Goal: Task Accomplishment & Management: Complete application form

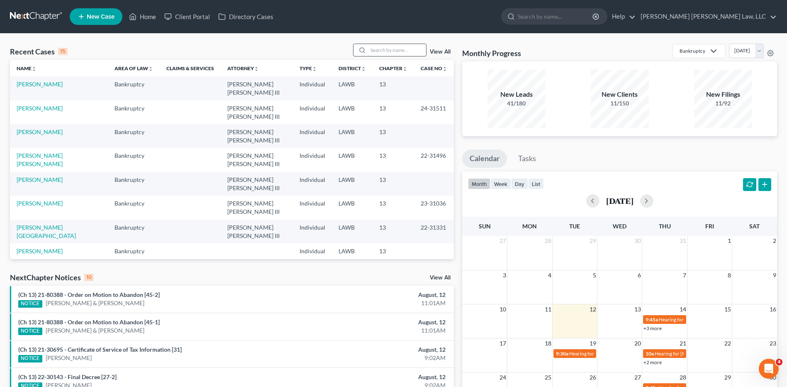
click at [396, 46] on input "search" at bounding box center [397, 50] width 58 height 12
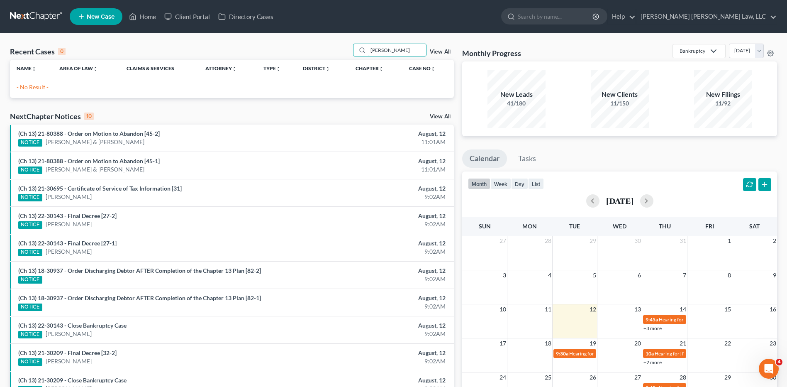
type input "[PERSON_NAME]"
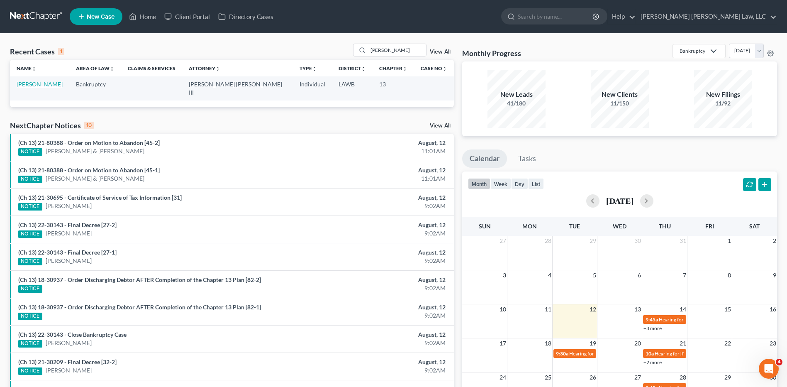
click at [44, 84] on link "[PERSON_NAME]" at bounding box center [40, 84] width 46 height 7
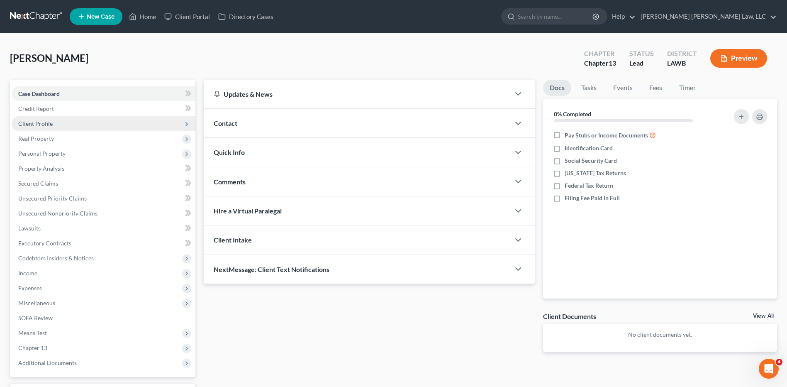
click at [32, 128] on span "Client Profile" at bounding box center [104, 123] width 184 height 15
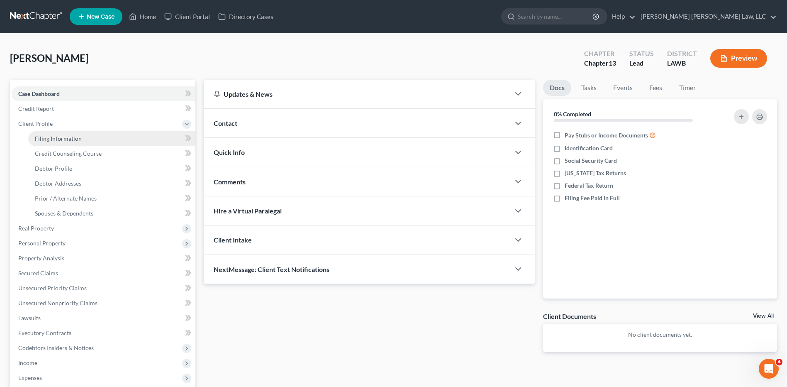
click at [56, 139] on span "Filing Information" at bounding box center [58, 138] width 47 height 7
select select "1"
select select "0"
select select "3"
select select "19"
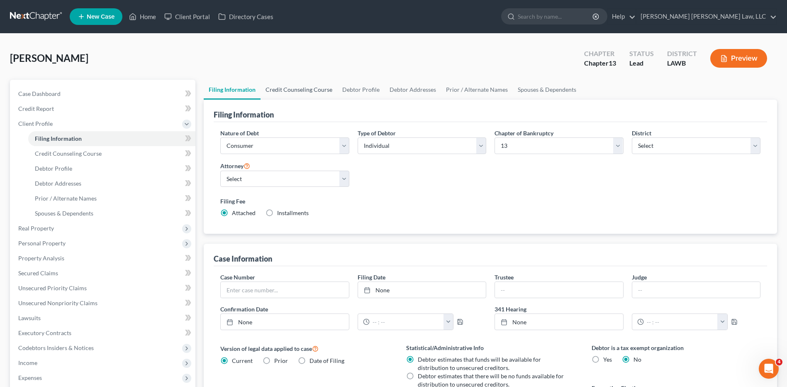
click at [305, 90] on link "Credit Counseling Course" at bounding box center [299, 90] width 77 height 20
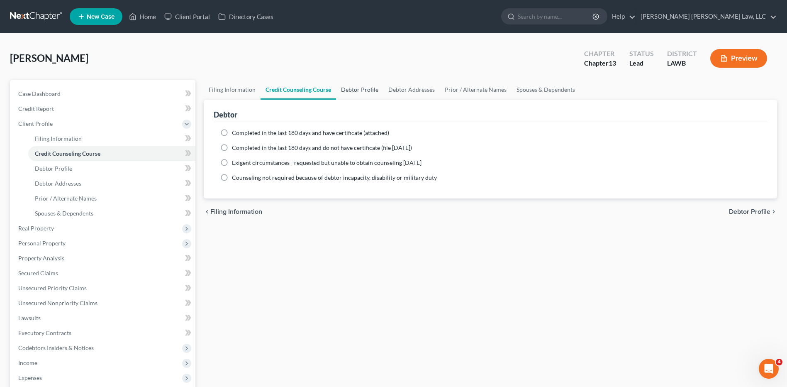
click at [371, 88] on link "Debtor Profile" at bounding box center [359, 90] width 47 height 20
select select "0"
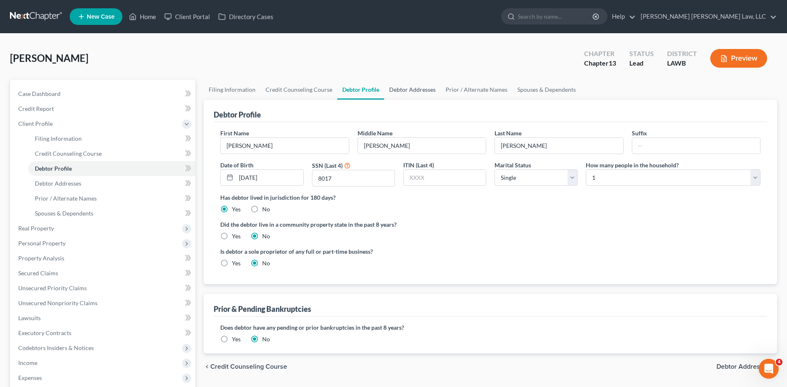
click at [403, 87] on link "Debtor Addresses" at bounding box center [412, 90] width 56 height 20
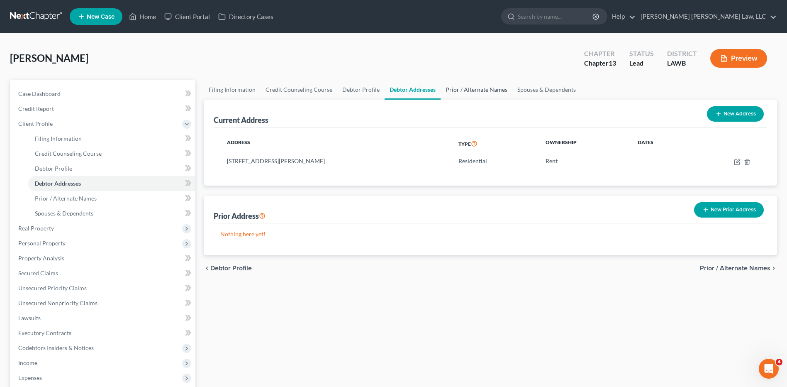
click at [456, 90] on link "Prior / Alternate Names" at bounding box center [477, 90] width 72 height 20
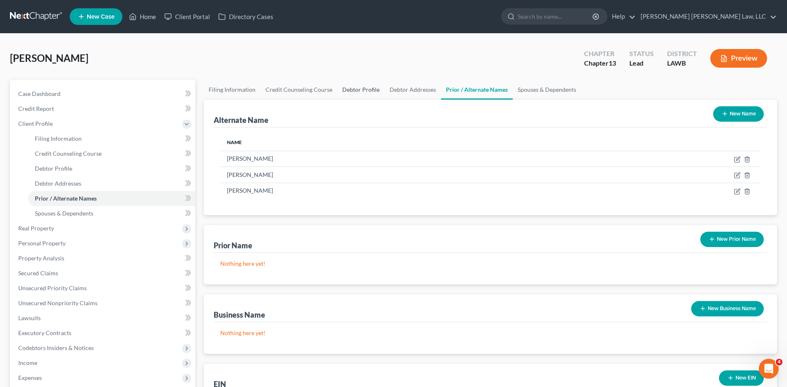
click at [360, 90] on link "Debtor Profile" at bounding box center [360, 90] width 47 height 20
select select "0"
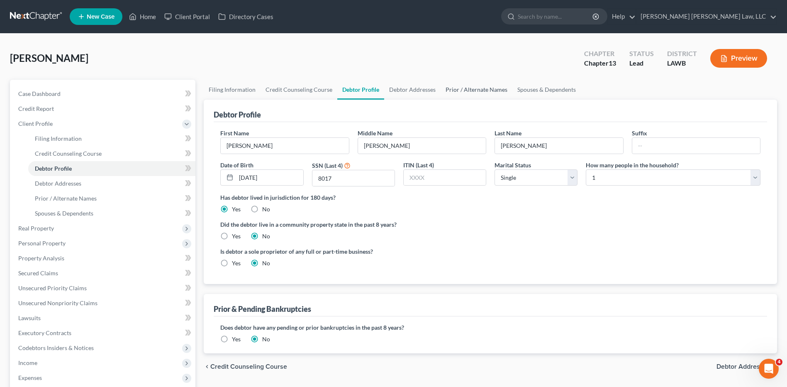
click at [471, 86] on link "Prior / Alternate Names" at bounding box center [477, 90] width 72 height 20
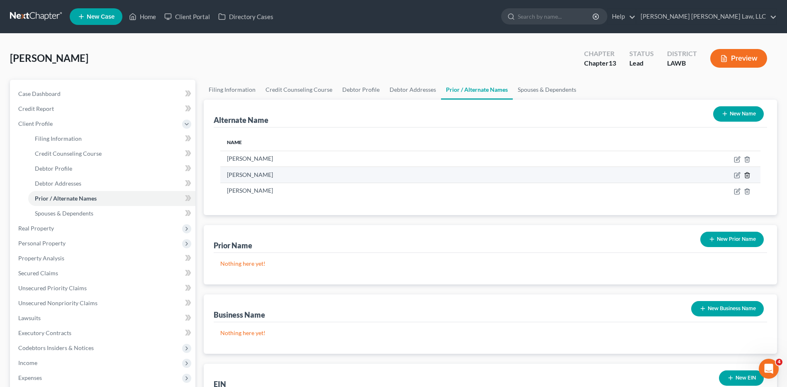
click at [747, 177] on icon at bounding box center [747, 175] width 7 height 7
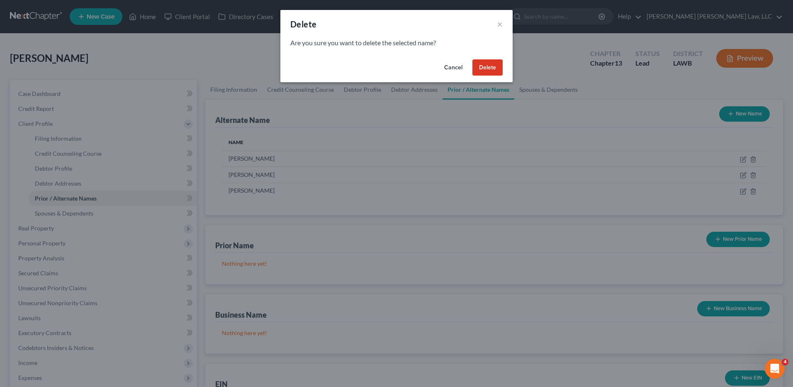
click at [486, 68] on button "Delete" at bounding box center [488, 67] width 30 height 17
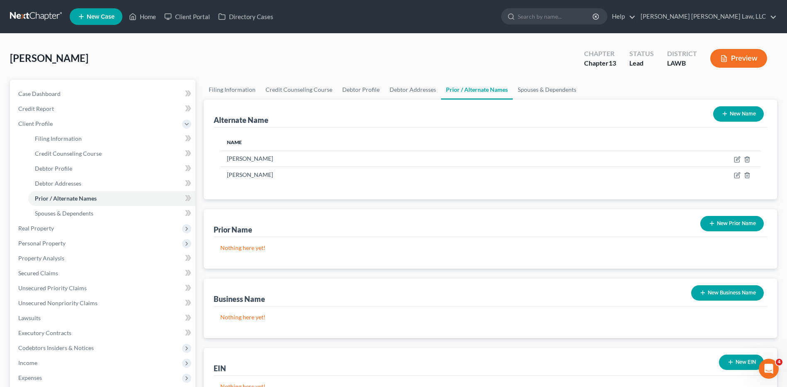
click at [729, 115] on button "New Name" at bounding box center [738, 113] width 51 height 15
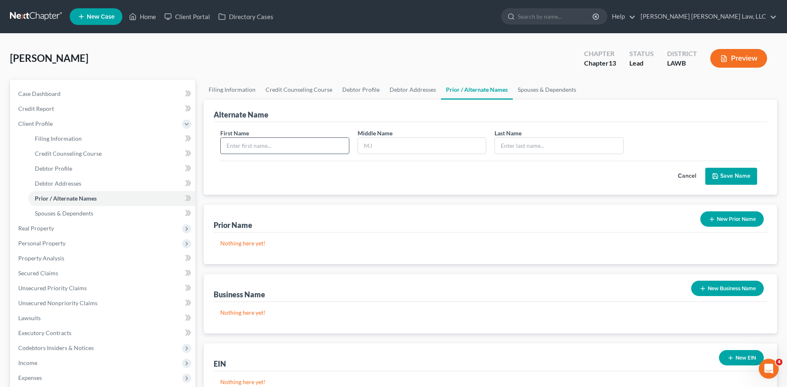
click at [242, 144] on input "text" at bounding box center [285, 146] width 128 height 16
type input "[PERSON_NAME]"
click at [716, 173] on icon "submit" at bounding box center [715, 176] width 7 height 7
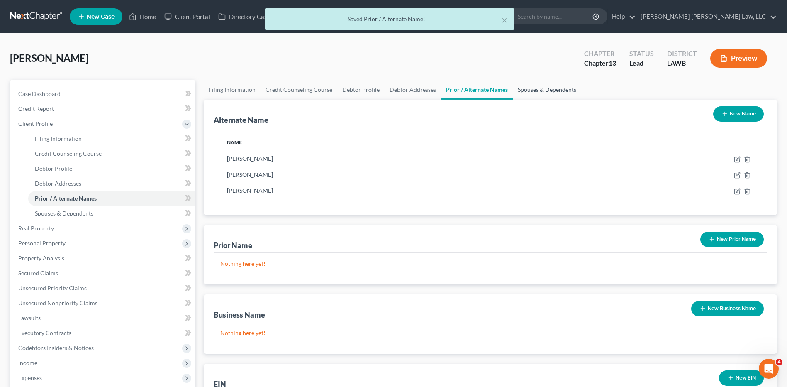
click at [527, 89] on link "Spouses & Dependents" at bounding box center [547, 90] width 68 height 20
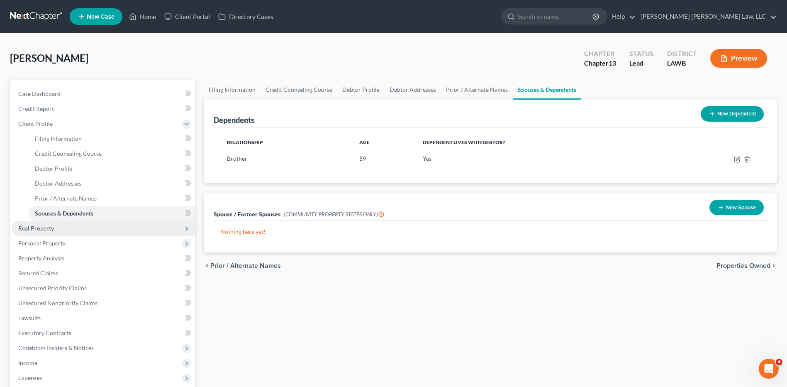
click at [45, 226] on span "Real Property" at bounding box center [36, 228] width 36 height 7
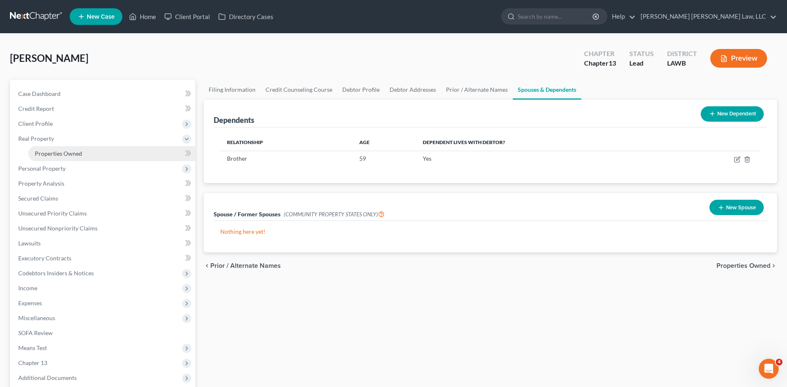
click at [50, 154] on span "Properties Owned" at bounding box center [58, 153] width 47 height 7
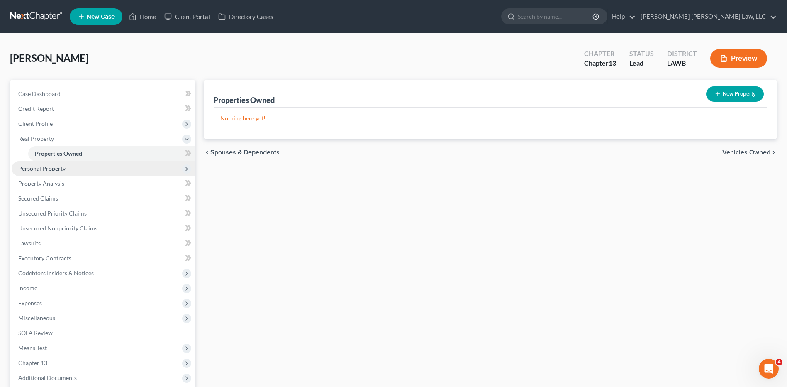
click at [51, 167] on span "Personal Property" at bounding box center [41, 168] width 47 height 7
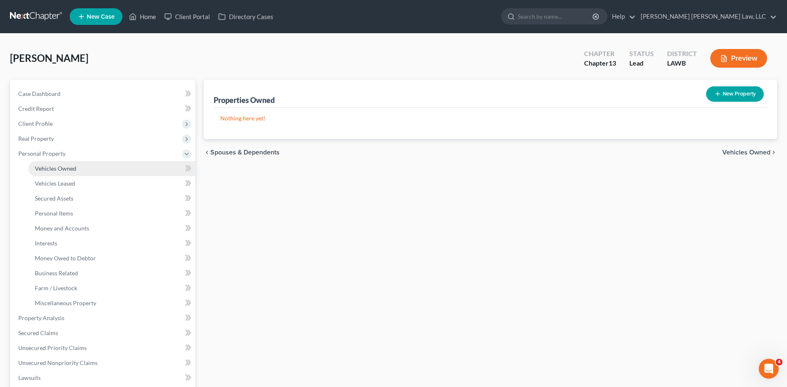
click at [49, 174] on link "Vehicles Owned" at bounding box center [111, 168] width 167 height 15
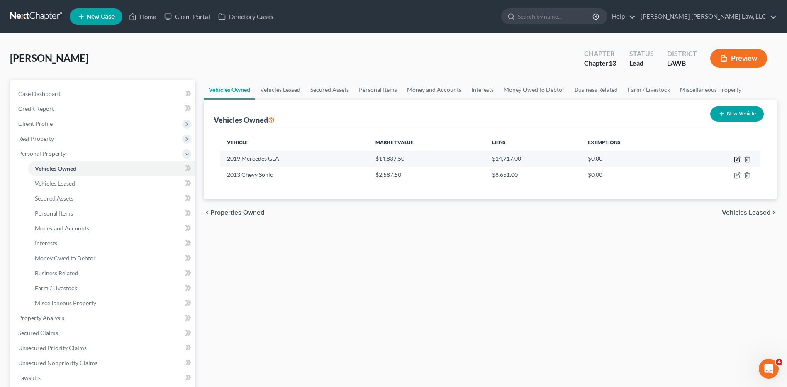
click at [738, 159] on icon "button" at bounding box center [738, 158] width 4 height 4
select select "0"
select select "7"
select select "2"
select select "0"
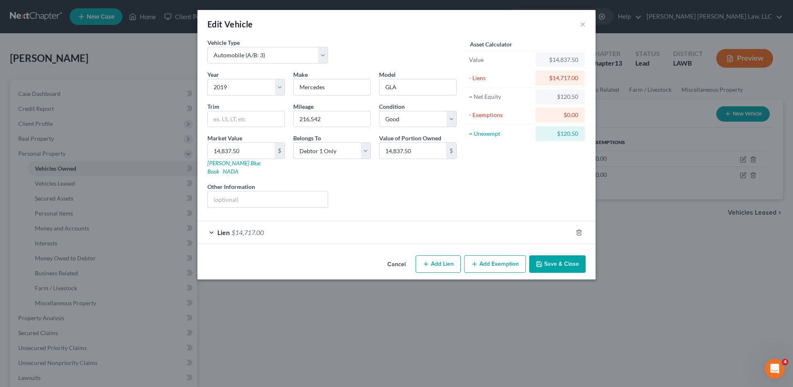
click at [494, 258] on button "Add Exemption" at bounding box center [495, 263] width 62 height 17
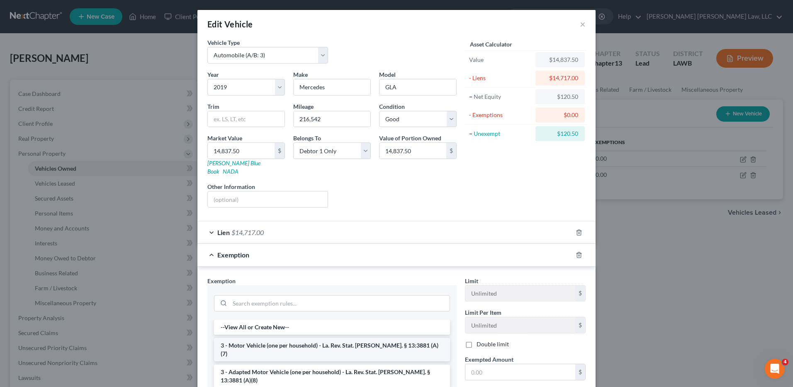
click at [263, 338] on li "3 - Motor Vehicle (one per household) - La. Rev. Stat. [PERSON_NAME]. § 13:3881…" at bounding box center [332, 349] width 236 height 23
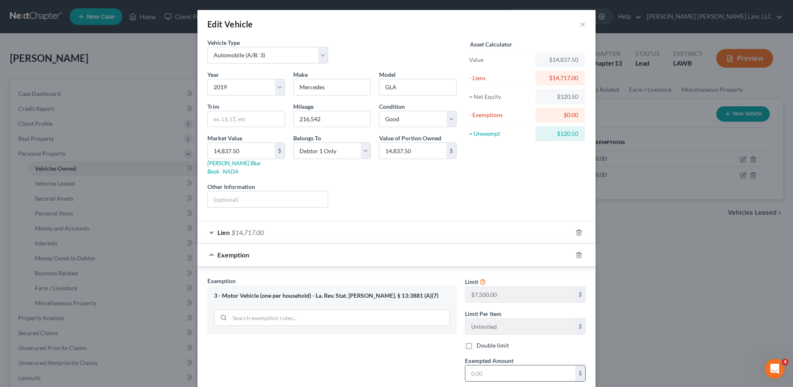
click at [473, 366] on input "text" at bounding box center [521, 373] width 110 height 16
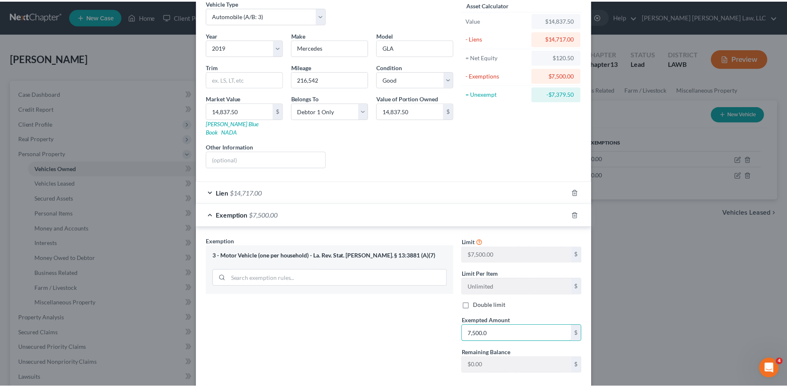
scroll to position [77, 0]
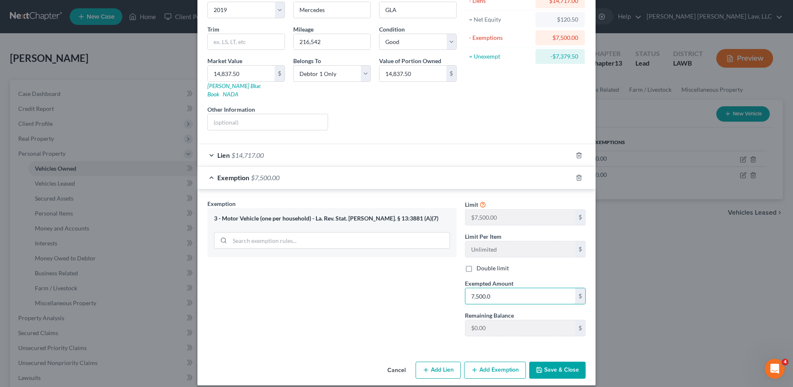
type input "7,500.0"
click at [552, 365] on button "Save & Close" at bounding box center [558, 369] width 56 height 17
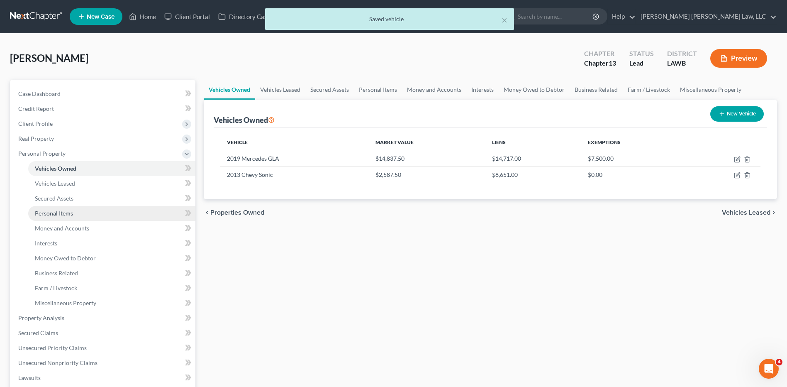
click at [50, 207] on link "Personal Items" at bounding box center [111, 213] width 167 height 15
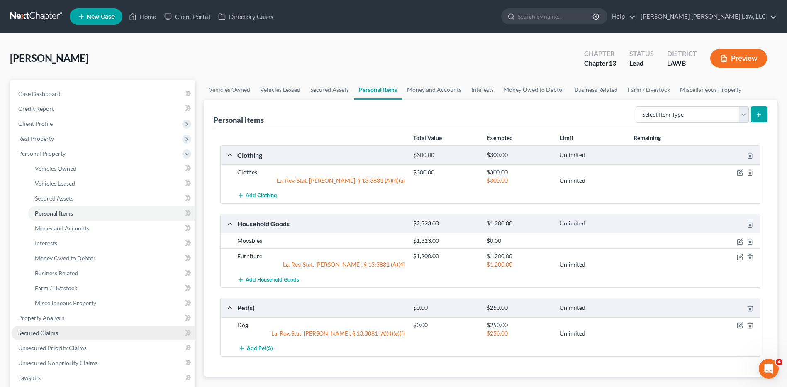
click at [49, 330] on span "Secured Claims" at bounding box center [38, 332] width 40 height 7
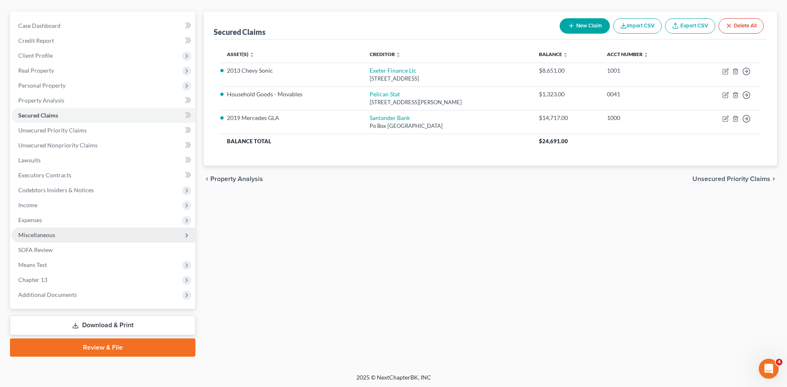
scroll to position [69, 0]
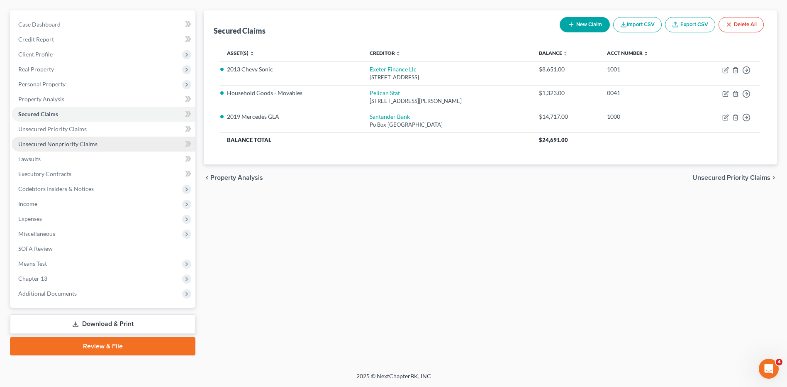
click at [49, 142] on span "Unsecured Nonpriority Claims" at bounding box center [57, 143] width 79 height 7
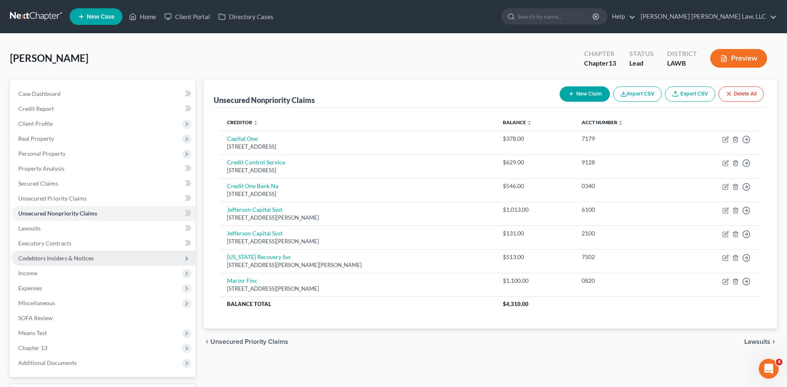
click at [59, 260] on span "Codebtors Insiders & Notices" at bounding box center [56, 257] width 76 height 7
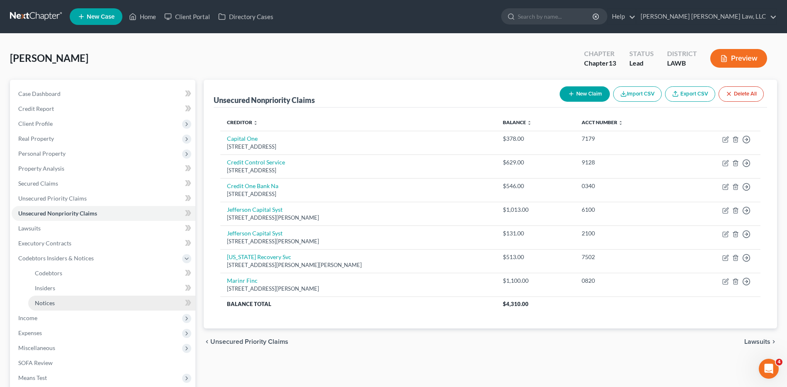
click at [48, 304] on span "Notices" at bounding box center [45, 302] width 20 height 7
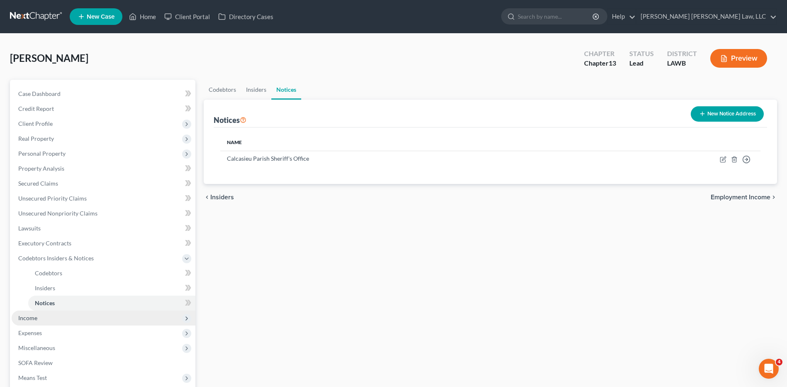
click at [22, 321] on span "Income" at bounding box center [104, 317] width 184 height 15
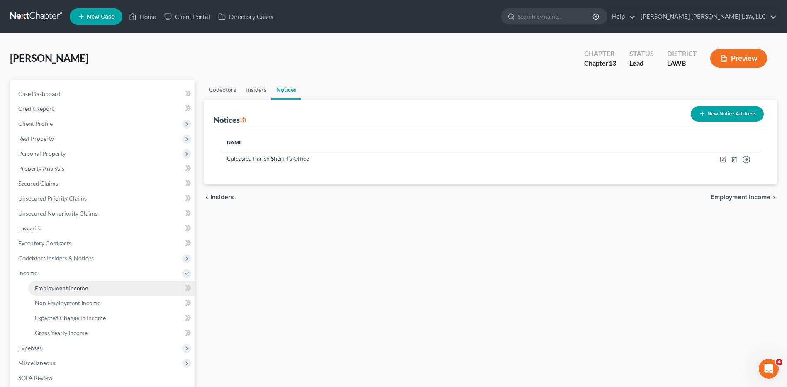
click at [60, 292] on link "Employment Income" at bounding box center [111, 288] width 167 height 15
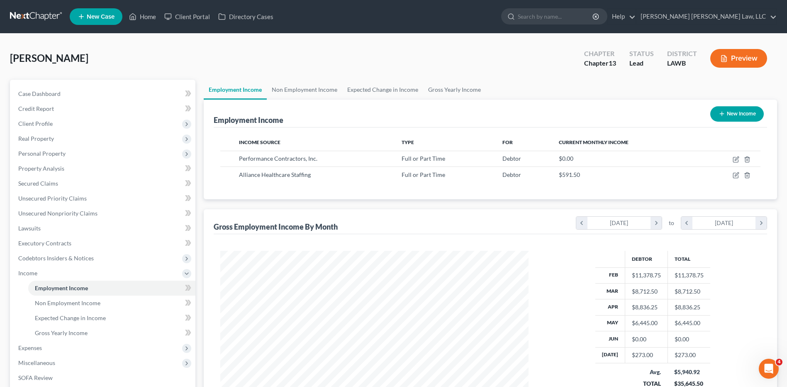
scroll to position [154, 325]
click at [44, 331] on span "Gross Yearly Income" at bounding box center [61, 332] width 53 height 7
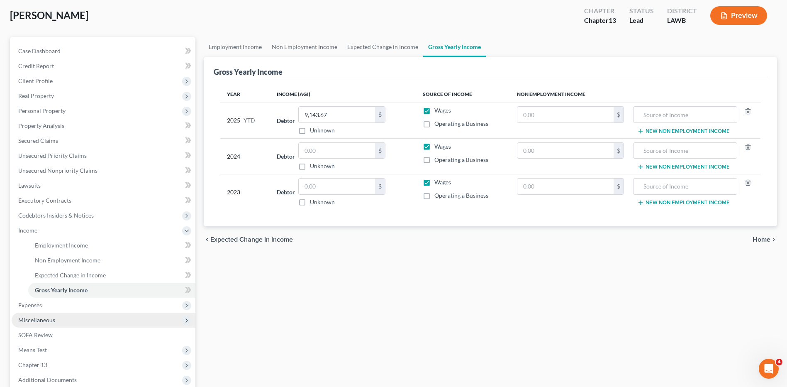
scroll to position [83, 0]
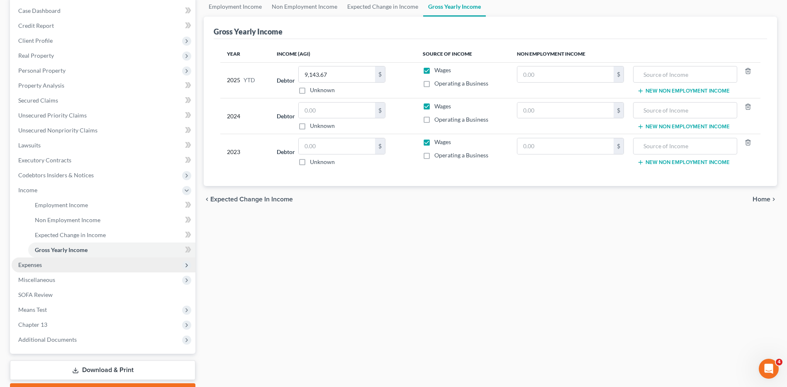
click at [28, 264] on span "Expenses" at bounding box center [30, 264] width 24 height 7
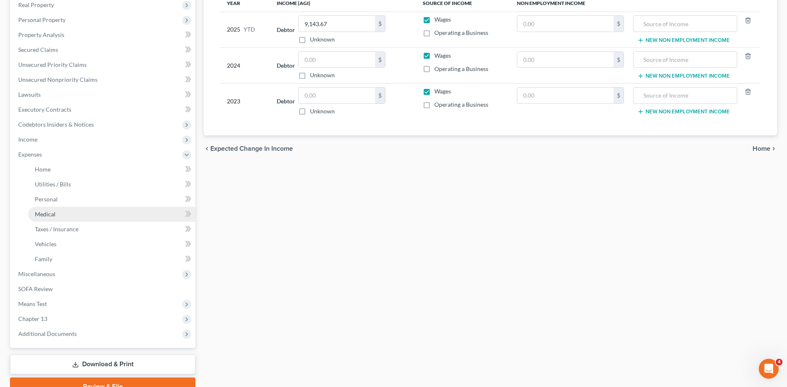
scroll to position [174, 0]
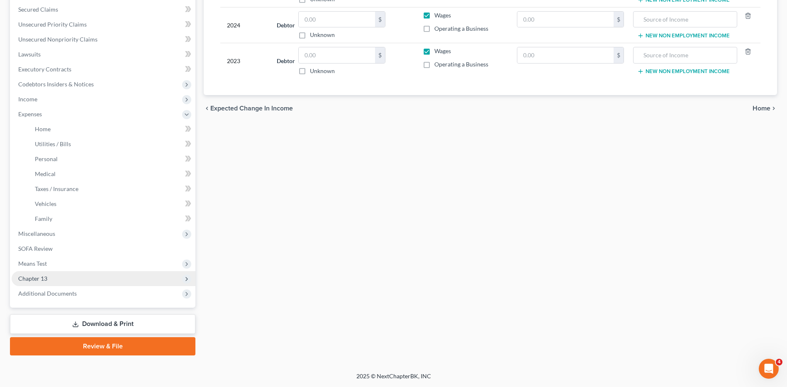
click at [46, 274] on span "Chapter 13" at bounding box center [104, 278] width 184 height 15
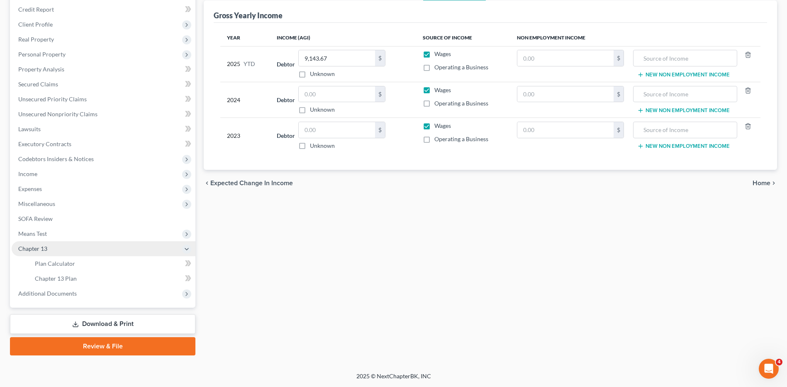
scroll to position [99, 0]
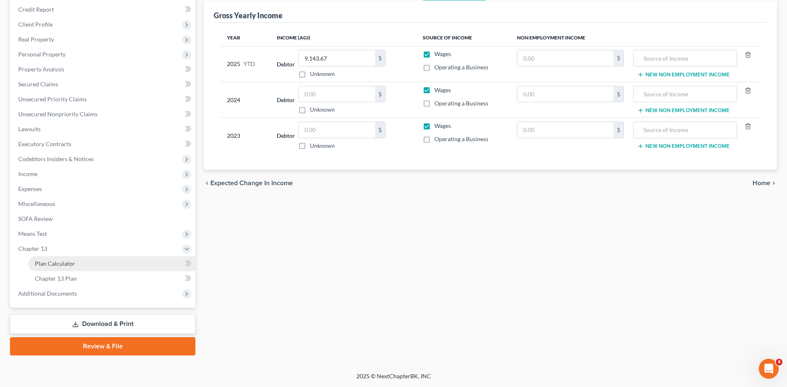
click at [60, 264] on span "Plan Calculator" at bounding box center [55, 263] width 40 height 7
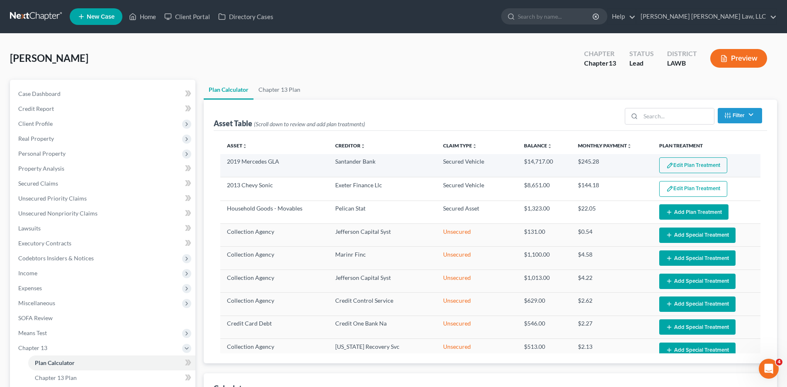
select select "59"
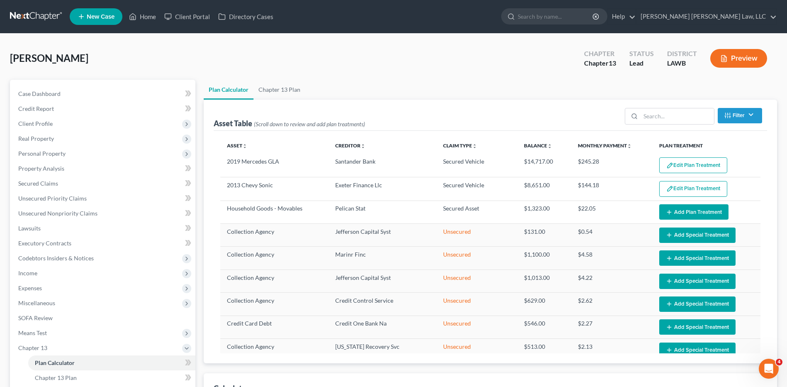
click at [669, 212] on button "Add Plan Treatment" at bounding box center [693, 211] width 69 height 15
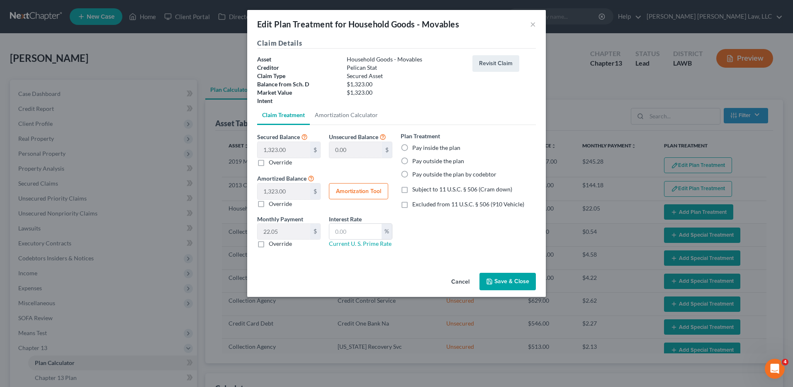
click at [412, 162] on label "Pay outside the plan" at bounding box center [438, 161] width 52 height 8
click at [416, 162] on input "Pay outside the plan" at bounding box center [418, 159] width 5 height 5
radio input "true"
click at [504, 281] on button "Save & Close" at bounding box center [508, 281] width 56 height 17
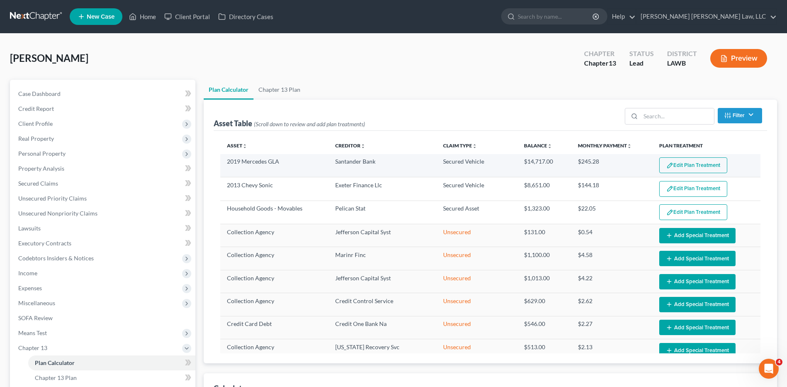
select select "59"
click at [688, 167] on button "Edit Plan Treatment" at bounding box center [693, 165] width 68 height 16
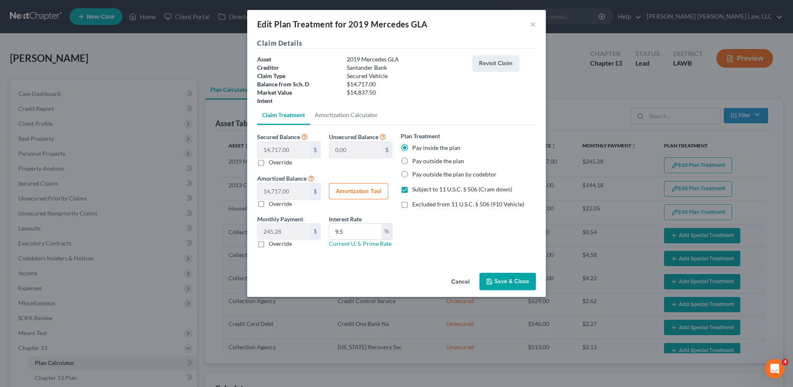
click at [506, 283] on button "Save & Close" at bounding box center [508, 281] width 56 height 17
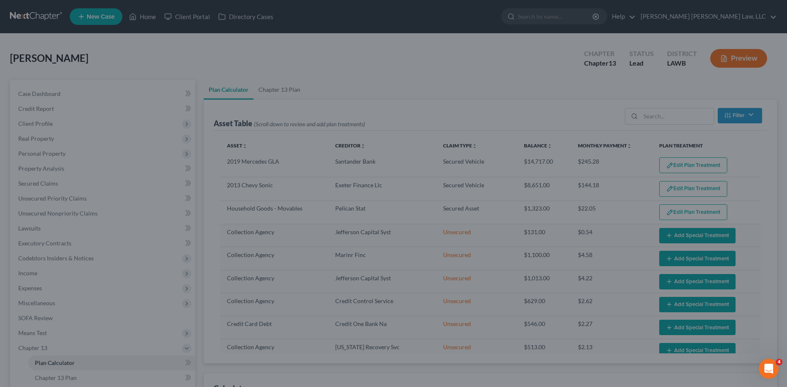
select select "59"
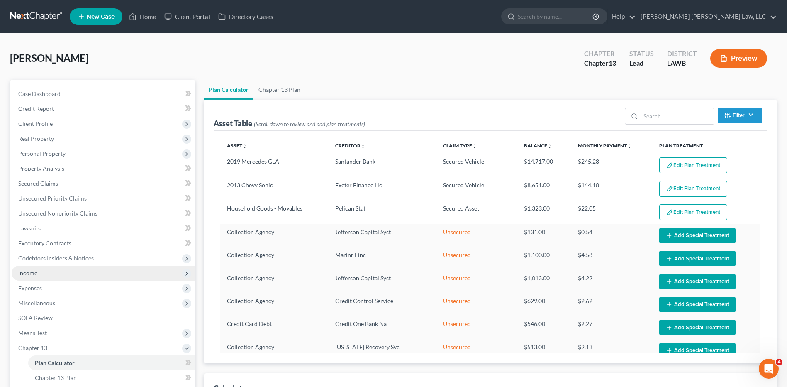
scroll to position [83, 0]
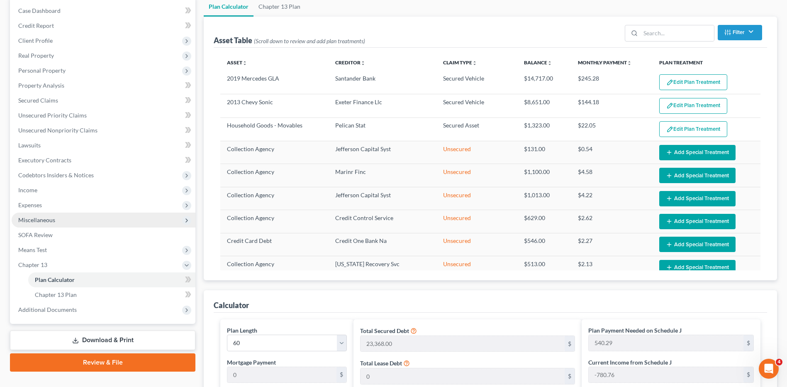
click at [42, 221] on span "Miscellaneous" at bounding box center [36, 219] width 37 height 7
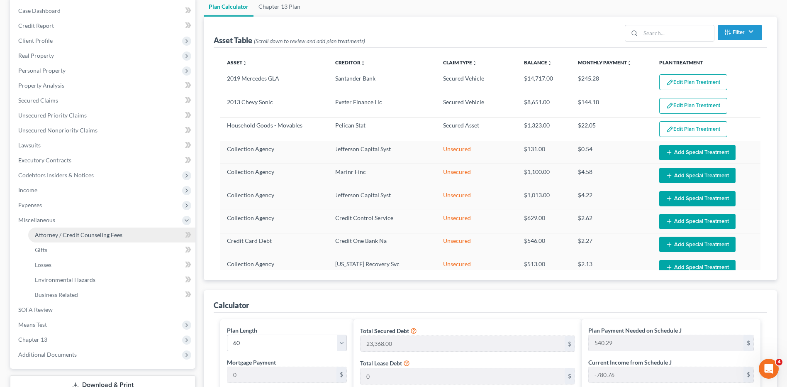
click at [47, 229] on link "Attorney / Credit Counseling Fees" at bounding box center [111, 234] width 167 height 15
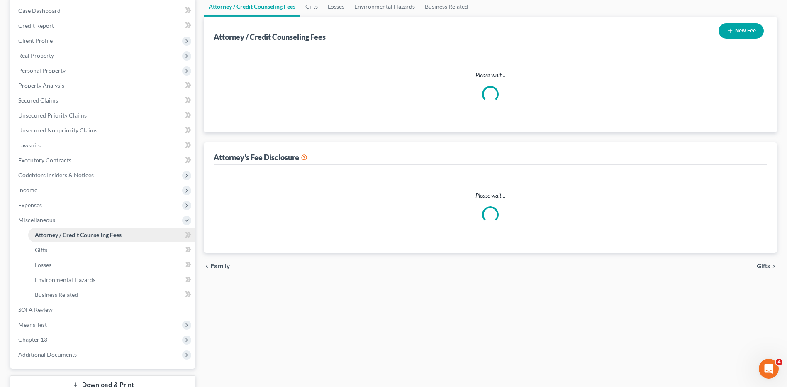
select select "1"
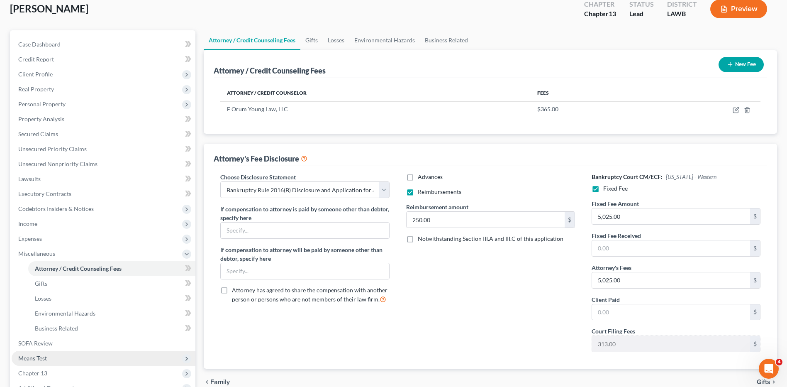
scroll to position [144, 0]
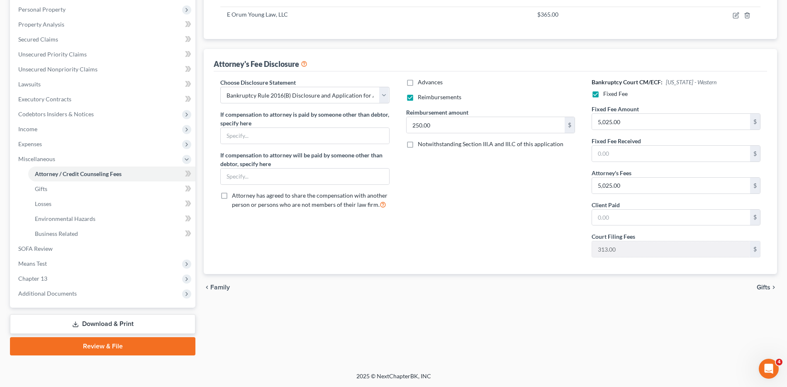
click at [294, 377] on div "2025 © NextChapterBK, INC" at bounding box center [393, 379] width 473 height 15
drag, startPoint x: 370, startPoint y: 386, endPoint x: 500, endPoint y: 324, distance: 143.7
click at [500, 324] on div "Home New Case Client Portal Directory Cases [PERSON_NAME] [PERSON_NAME] Law, LL…" at bounding box center [393, 121] width 787 height 531
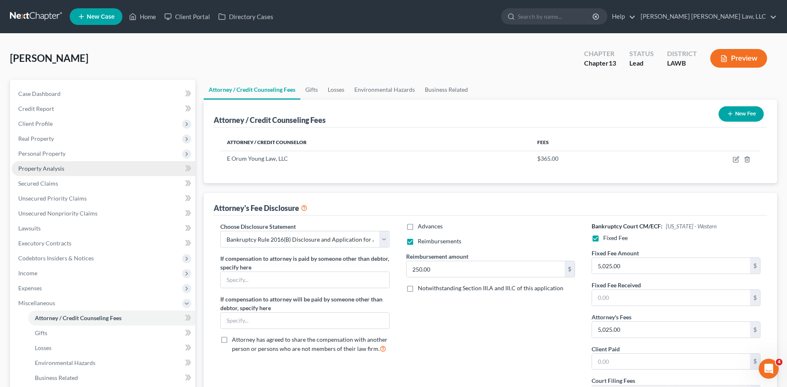
click at [43, 170] on span "Property Analysis" at bounding box center [41, 168] width 46 height 7
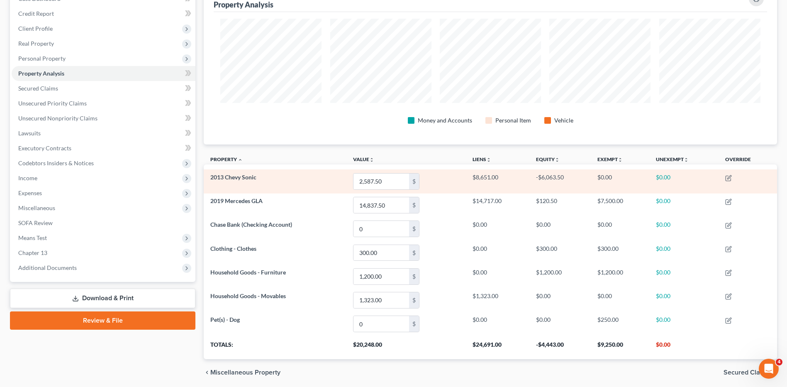
scroll to position [125, 0]
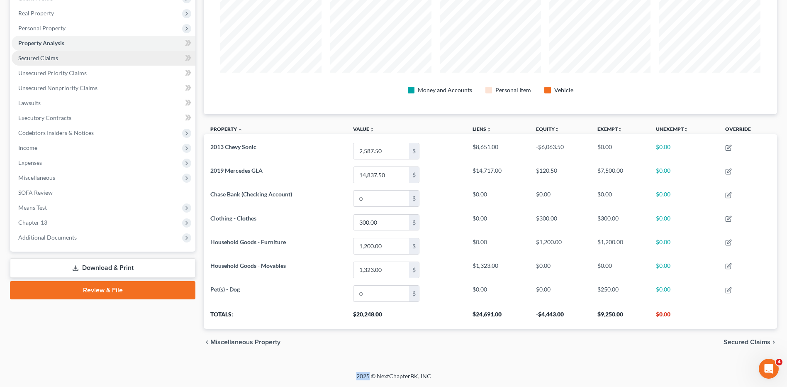
click at [31, 56] on span "Secured Claims" at bounding box center [38, 57] width 40 height 7
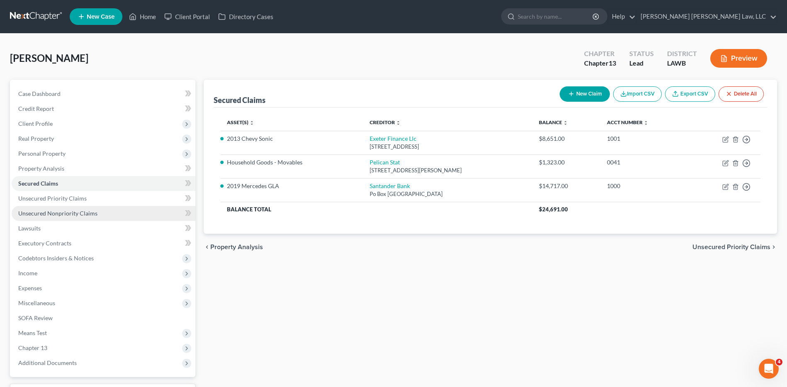
click at [51, 211] on span "Unsecured Nonpriority Claims" at bounding box center [57, 213] width 79 height 7
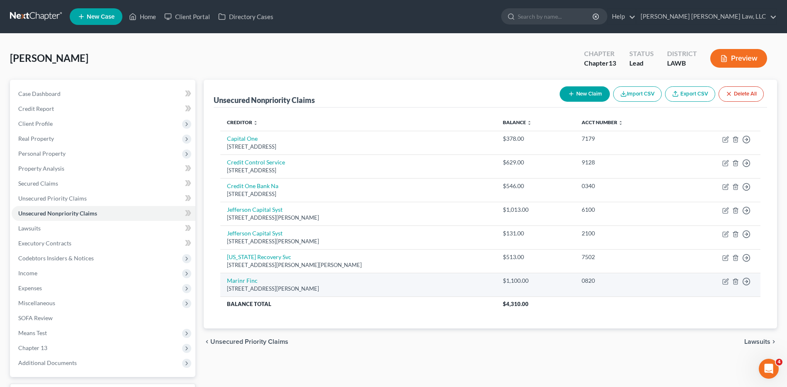
drag, startPoint x: 372, startPoint y: 385, endPoint x: 323, endPoint y: 281, distance: 115.6
click at [323, 281] on td "Marinr Finc [STREET_ADDRESS][PERSON_NAME]" at bounding box center [358, 285] width 276 height 24
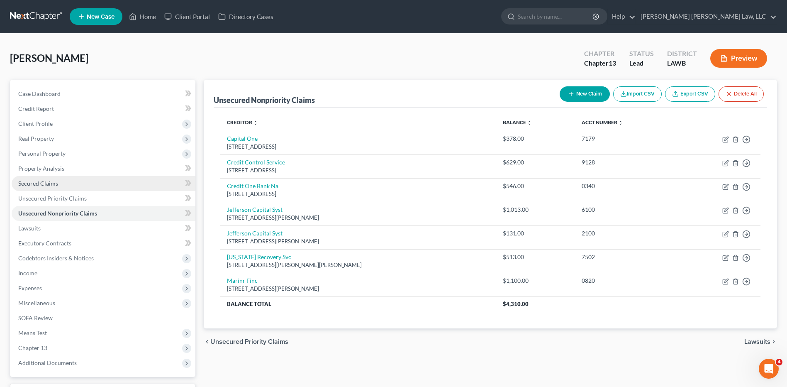
click at [27, 184] on span "Secured Claims" at bounding box center [38, 183] width 40 height 7
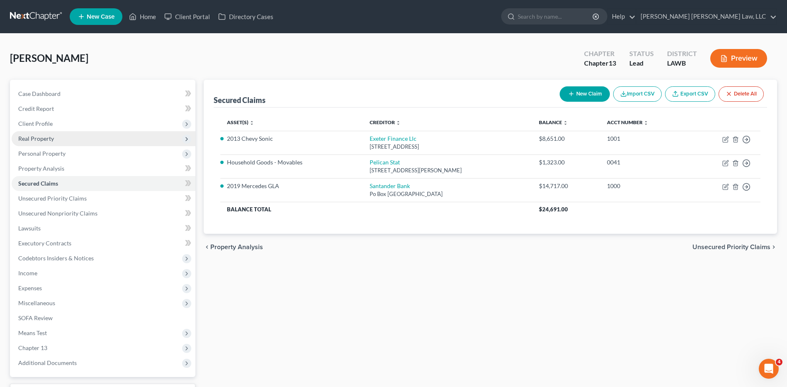
click at [37, 141] on span "Real Property" at bounding box center [36, 138] width 36 height 7
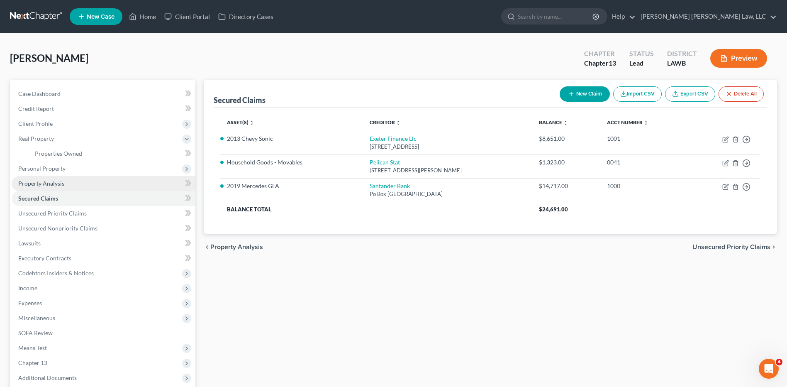
click at [34, 181] on span "Property Analysis" at bounding box center [41, 183] width 46 height 7
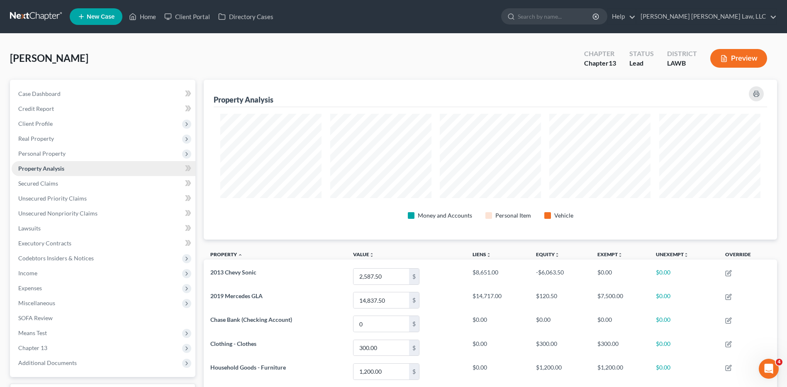
scroll to position [160, 573]
click at [29, 127] on span "Client Profile" at bounding box center [35, 123] width 34 height 7
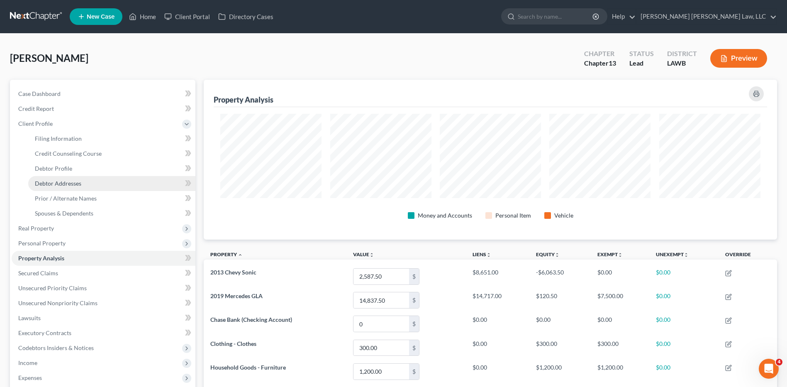
click at [56, 181] on span "Debtor Addresses" at bounding box center [58, 183] width 46 height 7
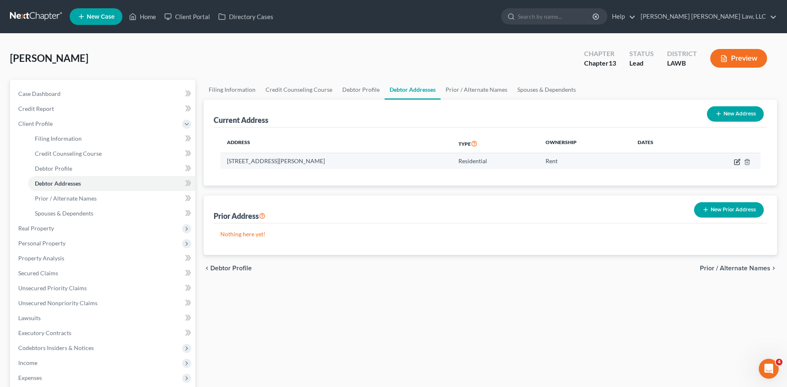
click at [736, 161] on icon "button" at bounding box center [737, 162] width 7 height 7
select select "19"
select select "9"
select select "0"
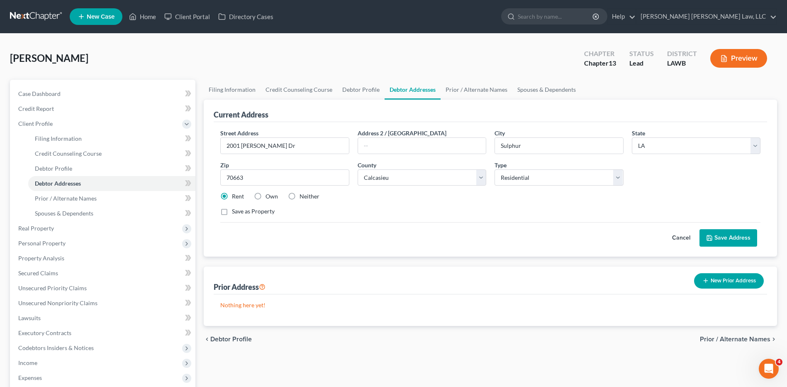
click at [300, 197] on label "Neither" at bounding box center [310, 196] width 20 height 8
click at [303, 197] on input "Neither" at bounding box center [305, 194] width 5 height 5
radio input "true"
click at [719, 241] on button "Save Address" at bounding box center [729, 237] width 58 height 17
